Goal: Task Accomplishment & Management: Manage account settings

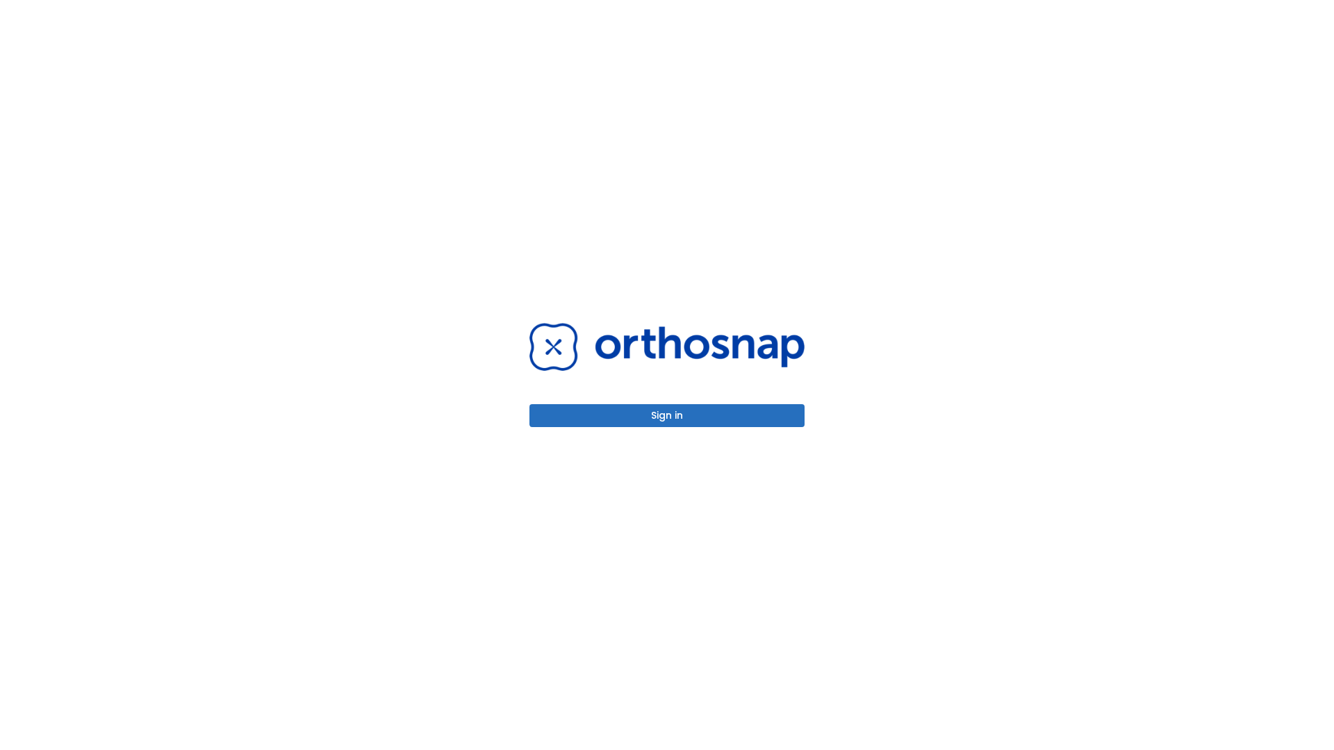
click at [667, 415] on button "Sign in" at bounding box center [666, 415] width 275 height 23
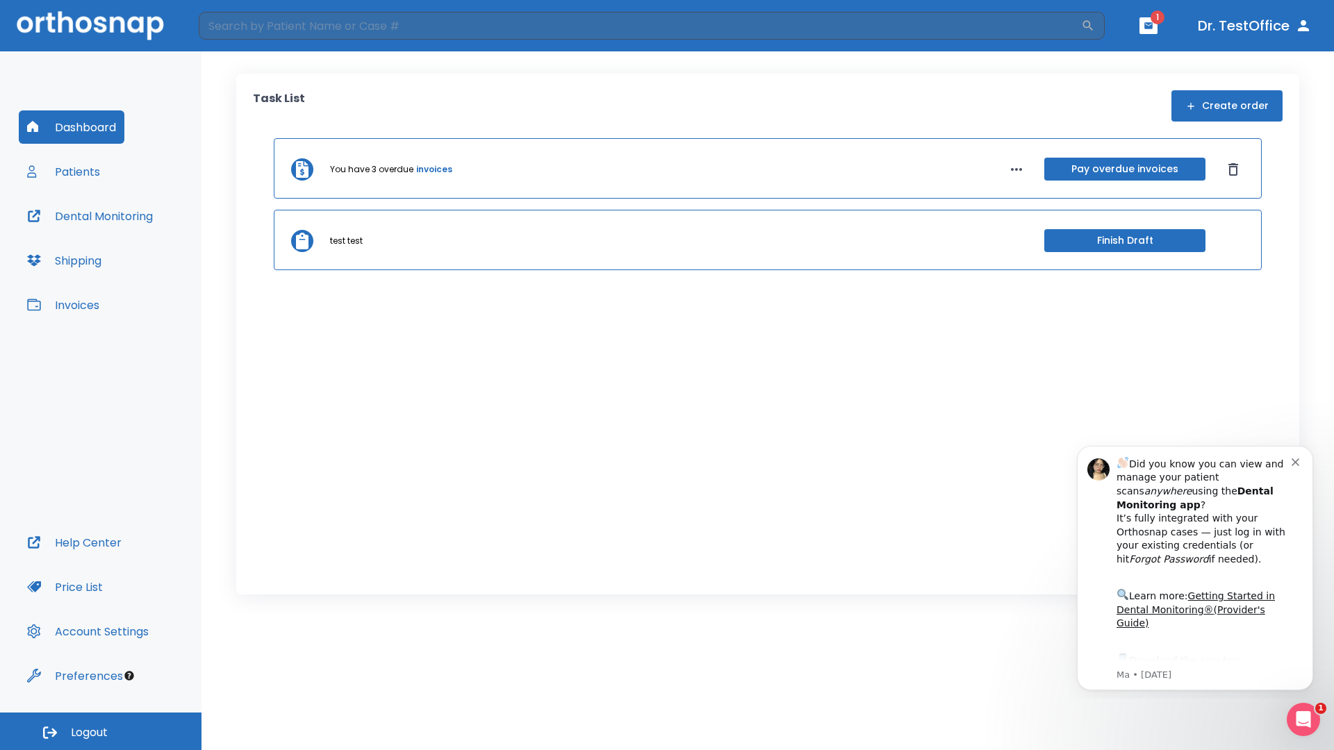
click at [101, 731] on span "Logout" at bounding box center [89, 732] width 37 height 15
